Goal: Information Seeking & Learning: Learn about a topic

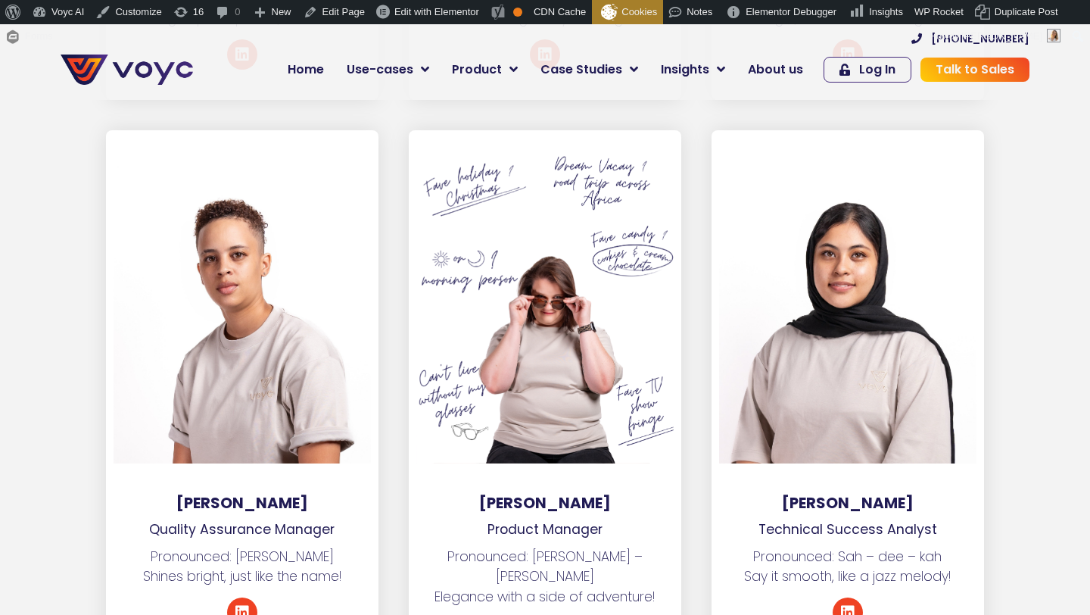
scroll to position [3767, 0]
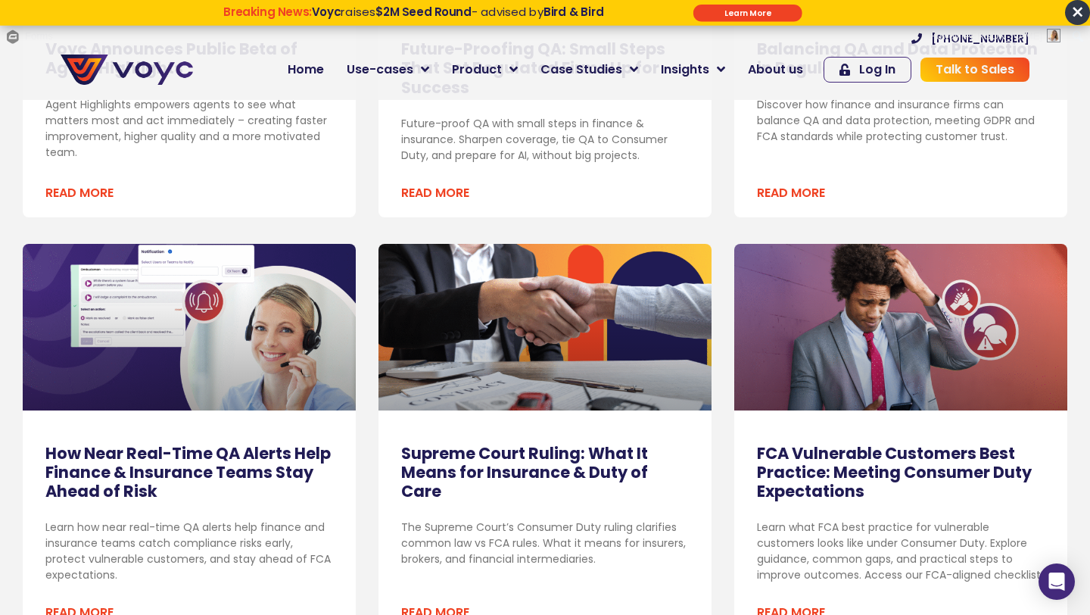
scroll to position [1267, 0]
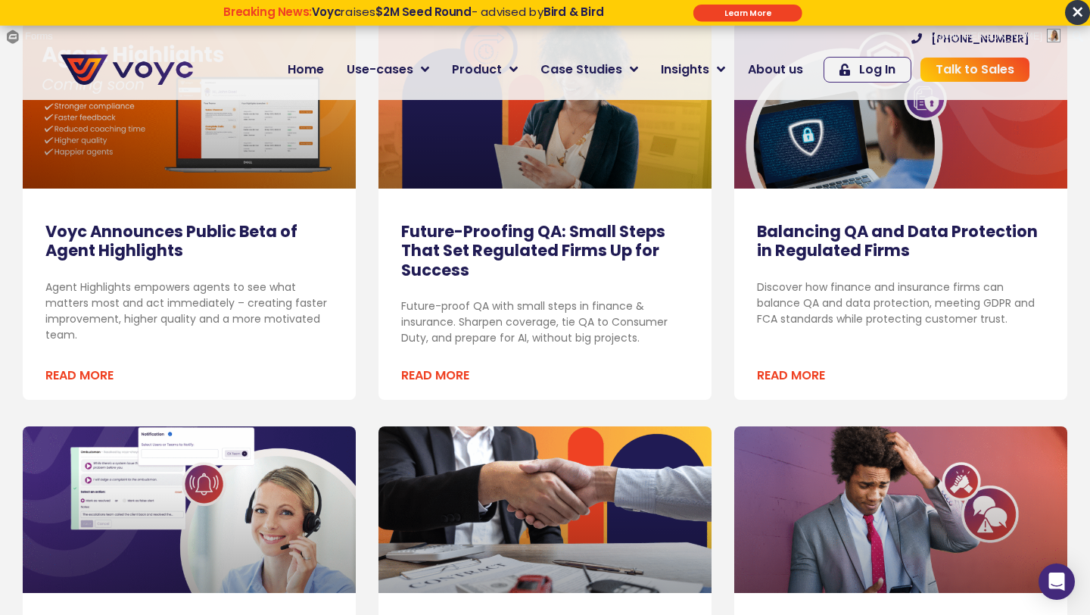
click at [792, 238] on link "Balancing QA and Data Protection in Regulated Firms" at bounding box center [897, 240] width 281 height 41
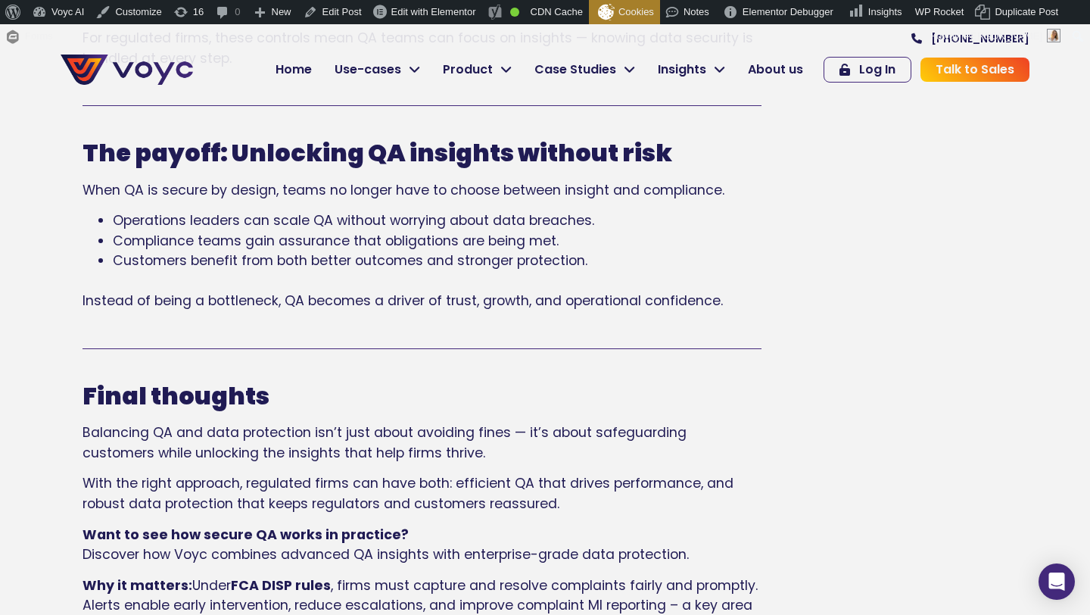
scroll to position [2759, 0]
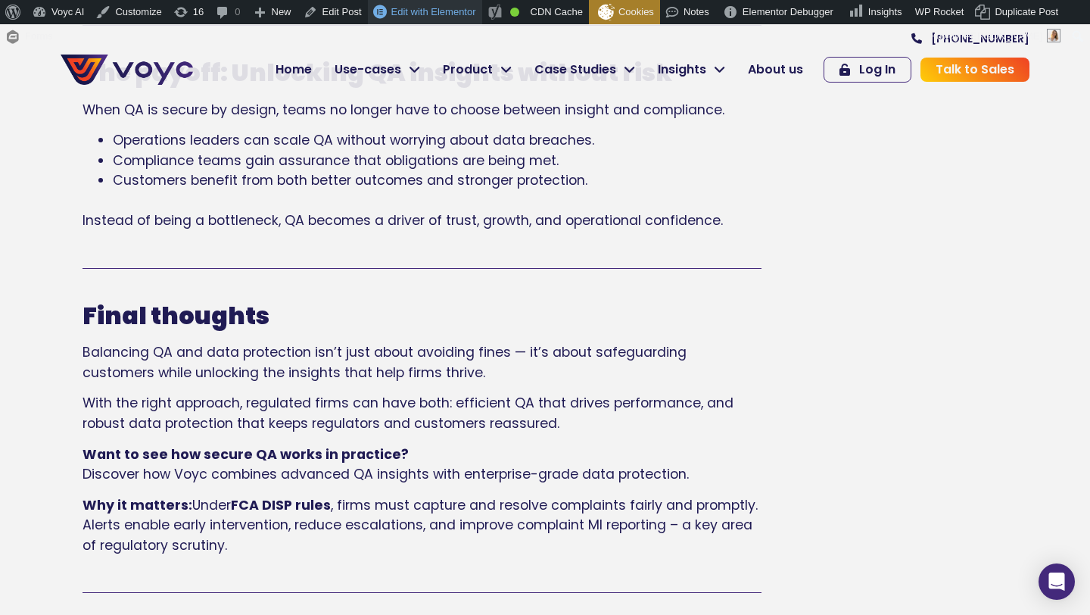
click at [403, 6] on span "Edit with Elementor" at bounding box center [433, 11] width 85 height 11
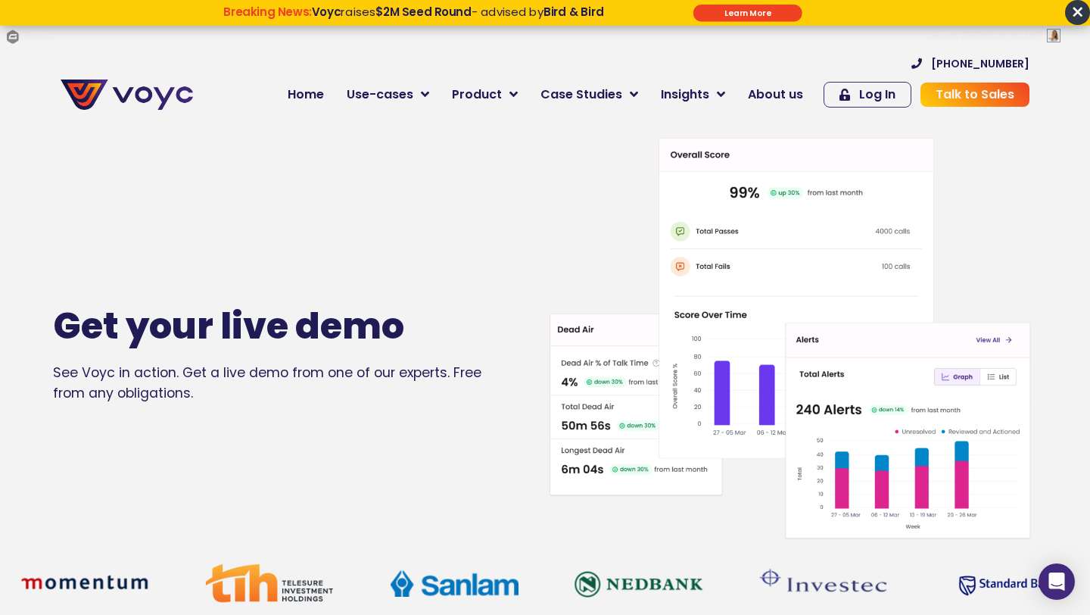
scroll to position [1, 0]
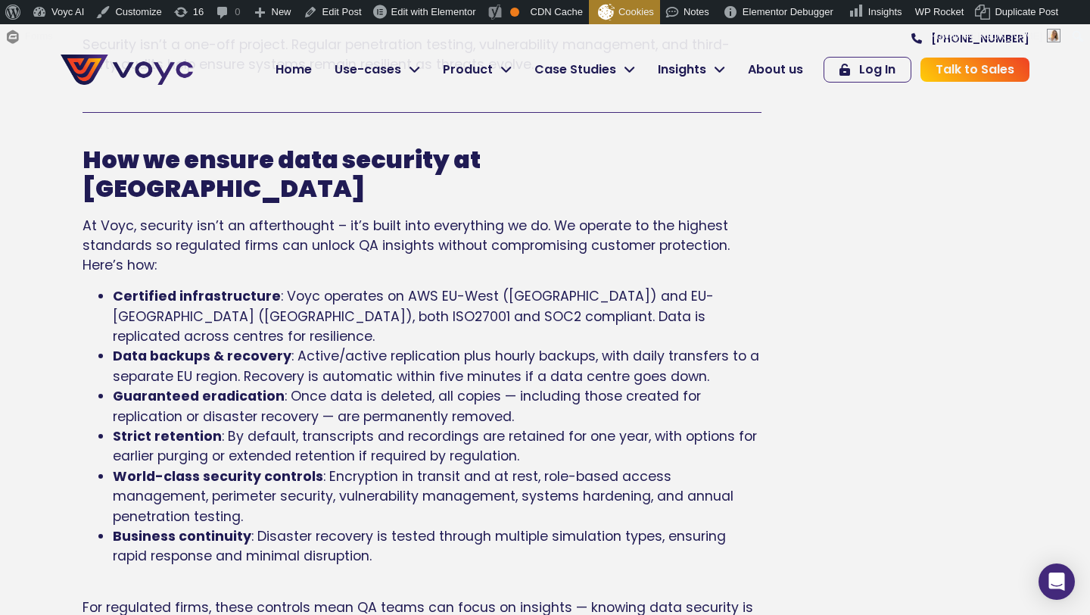
scroll to position [2111, 0]
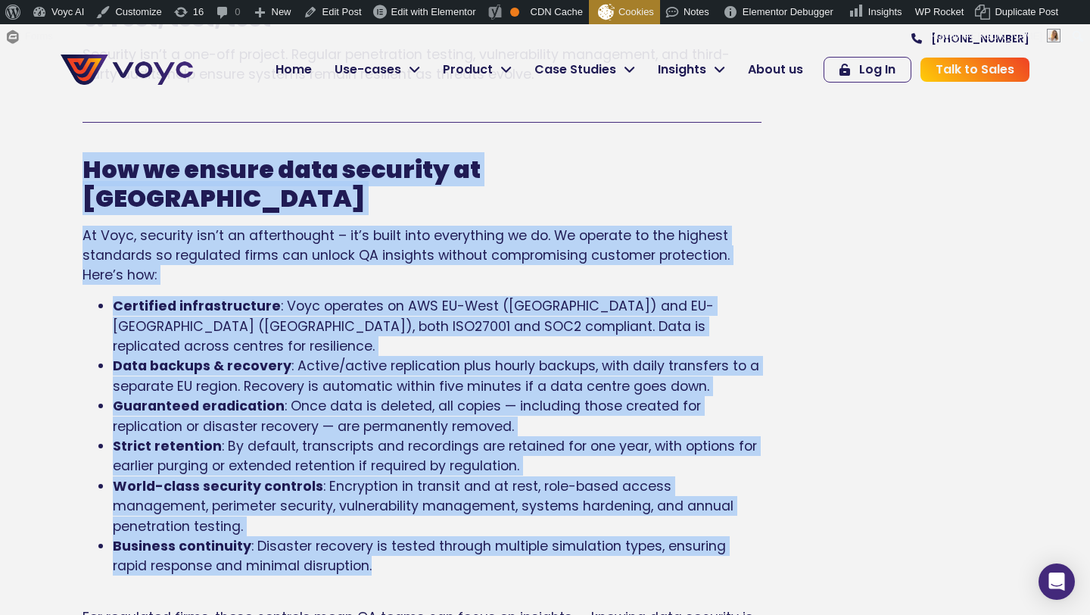
drag, startPoint x: 86, startPoint y: 128, endPoint x: 341, endPoint y: 478, distance: 433.4
click at [340, 481] on div "How we ensure data security at Voyc At Voyc, security isn’t an afterthought – i…" at bounding box center [422, 400] width 679 height 491
copy div "How we ensure data security at Voyc At Voyc, security isn’t an afterthought – i…"
click at [536, 297] on span ": Voyc operates on AWS EU-West (Ireland) and EU-Central (Germany), both ISO2700…" at bounding box center [413, 326] width 601 height 58
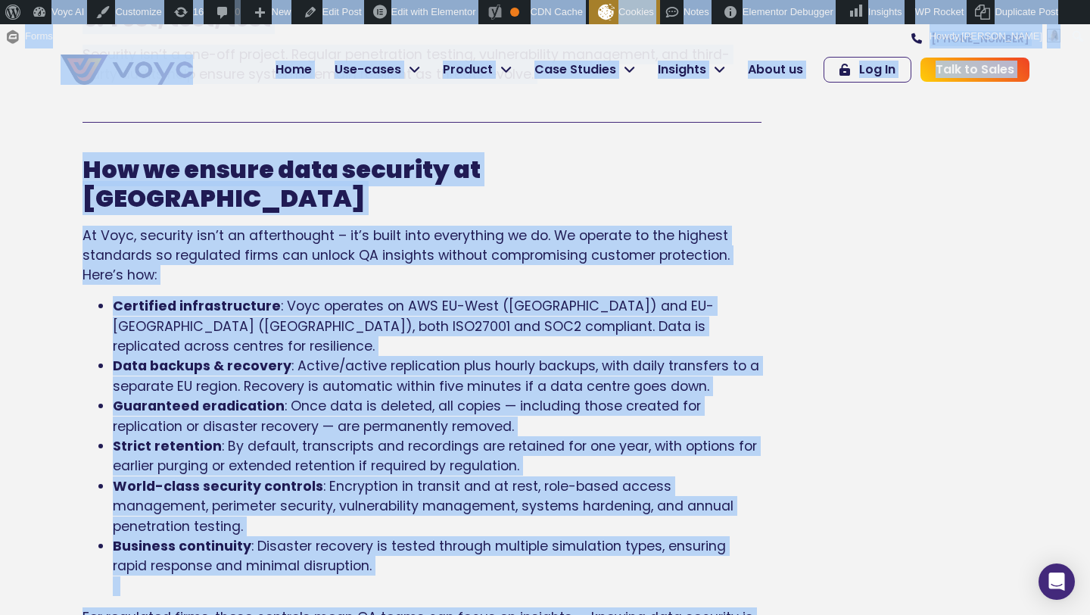
click at [536, 297] on span ": Voyc operates on AWS EU-West (Ireland) and EU-Central (Germany), both ISO2700…" at bounding box center [413, 326] width 601 height 58
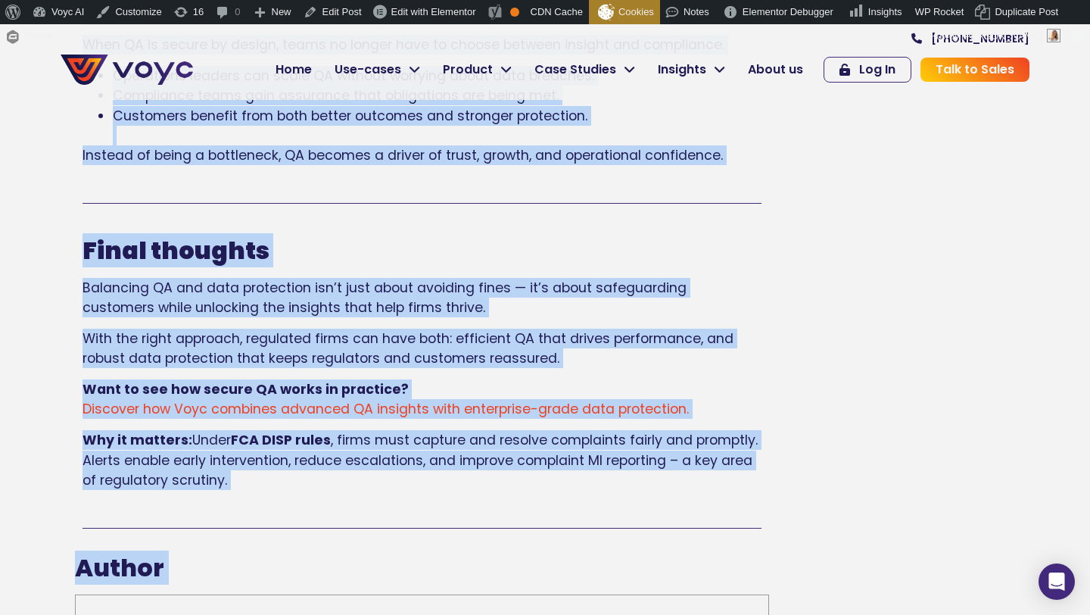
scroll to position [2879, 0]
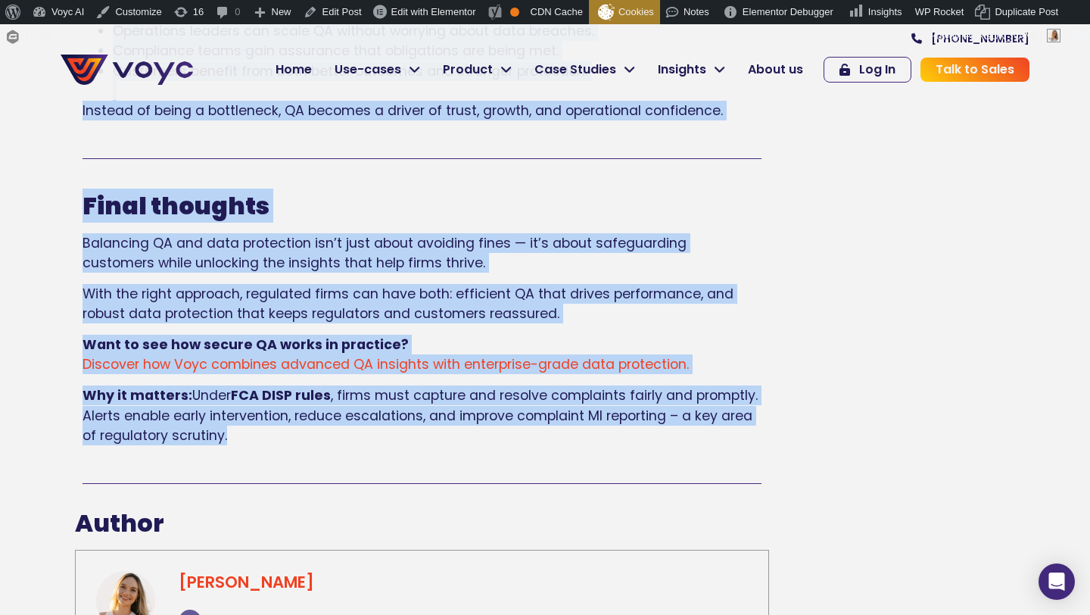
drag, startPoint x: 66, startPoint y: 181, endPoint x: 596, endPoint y: 375, distance: 564.4
copy div "Balancing QA and Data Protection in Regulated Firms September 9, 2025 By Emily …"
